Goal: Browse casually

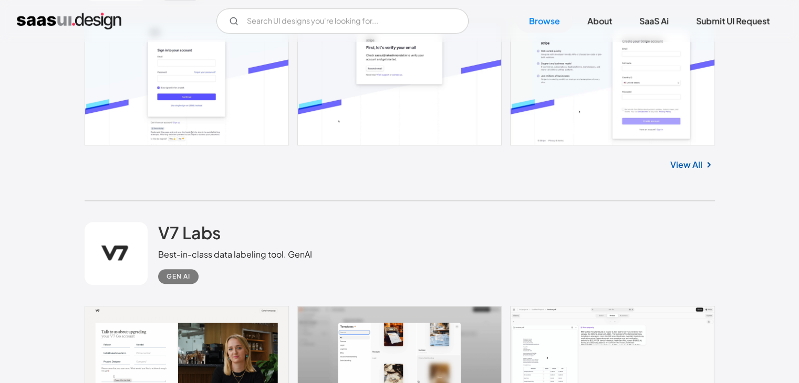
scroll to position [957, 0]
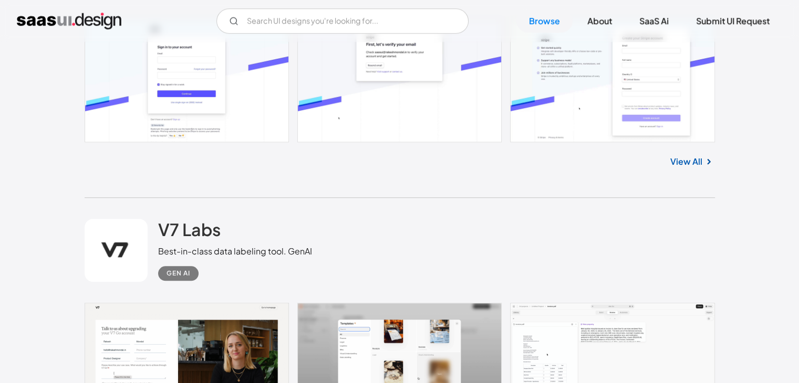
click at [702, 155] on img at bounding box center [708, 161] width 13 height 13
click at [700, 157] on link "View All" at bounding box center [686, 161] width 32 height 13
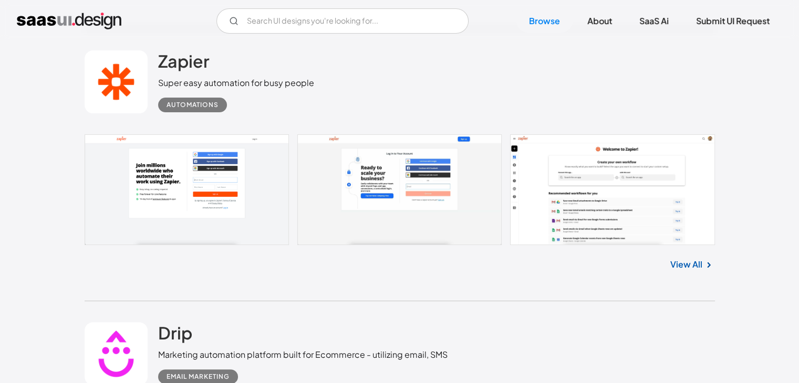
scroll to position [4231, 0]
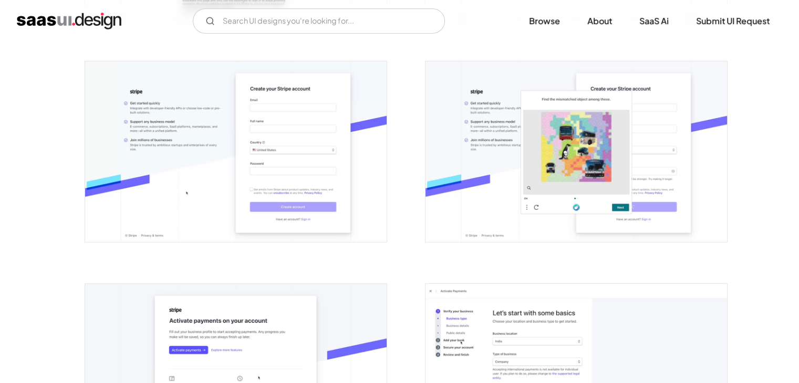
scroll to position [409, 0]
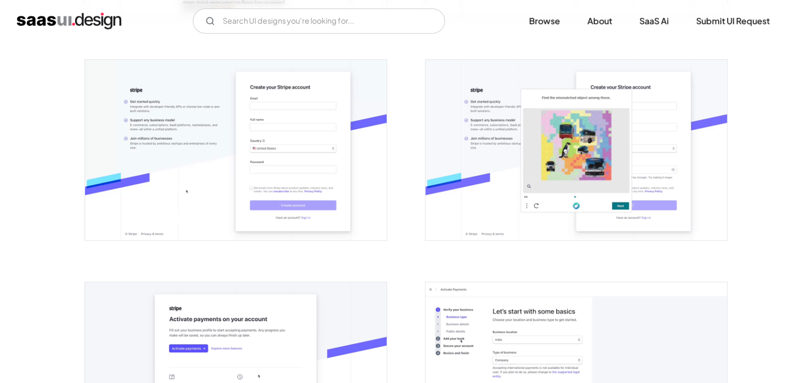
click at [498, 189] on img "open lightbox" at bounding box center [575, 150] width 301 height 181
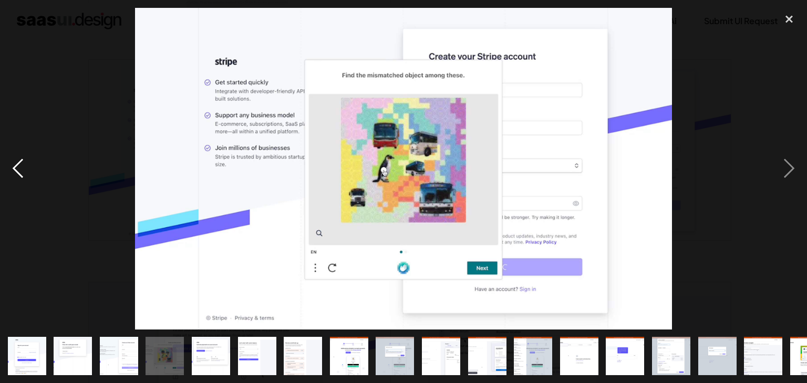
click at [0, 83] on div "previous image" at bounding box center [18, 169] width 36 height 322
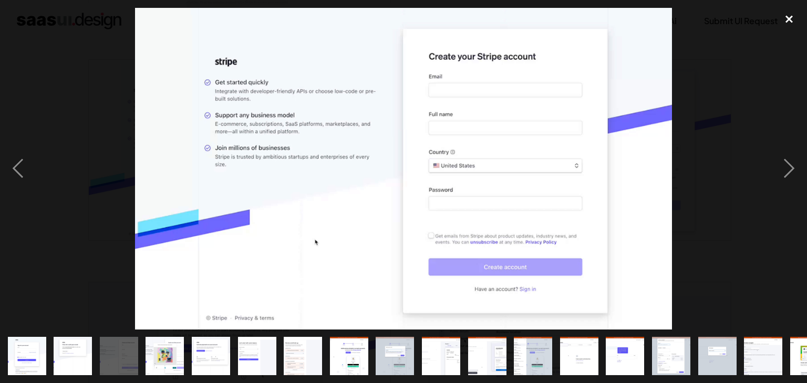
click at [783, 21] on div "close lightbox" at bounding box center [789, 19] width 36 height 23
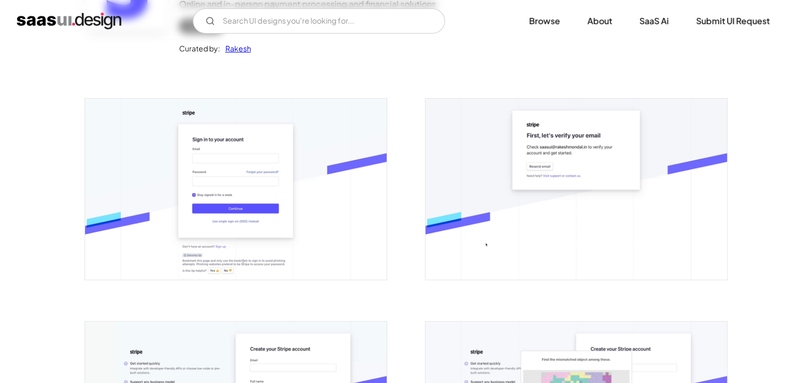
scroll to position [17, 0]
